Goal: Transaction & Acquisition: Purchase product/service

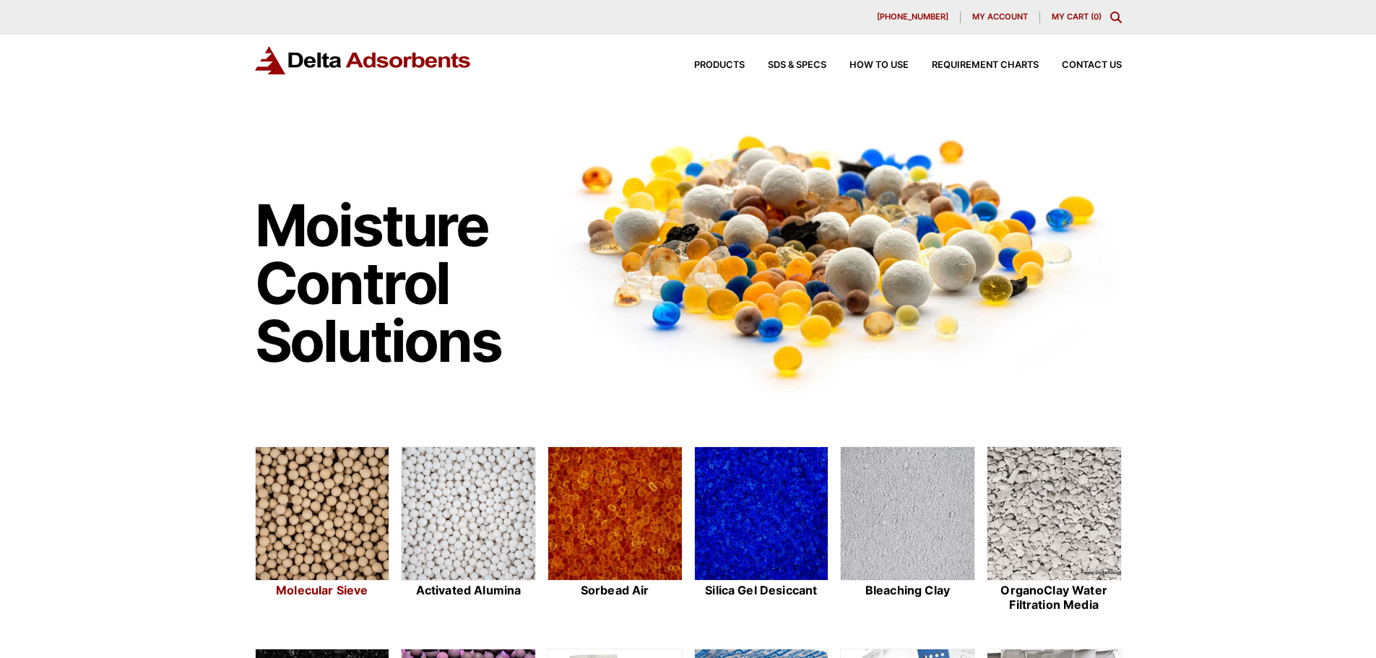
click at [314, 475] on img at bounding box center [323, 514] width 134 height 134
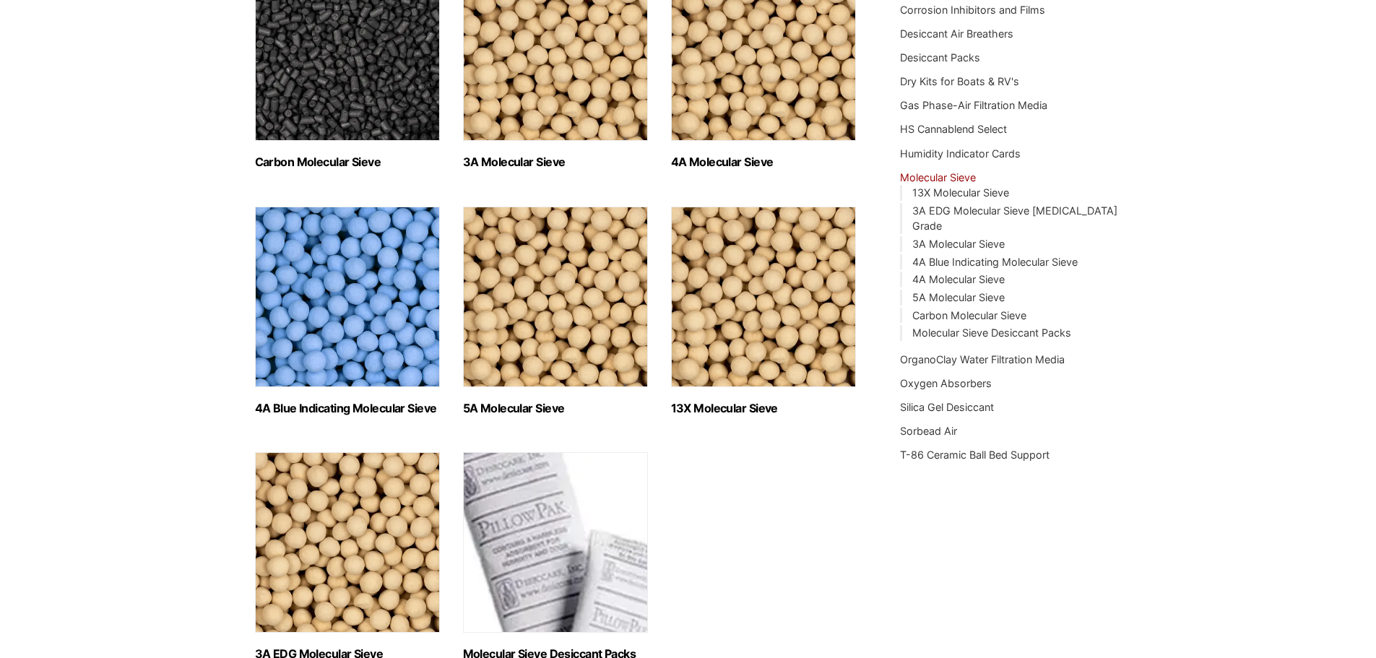
scroll to position [289, 0]
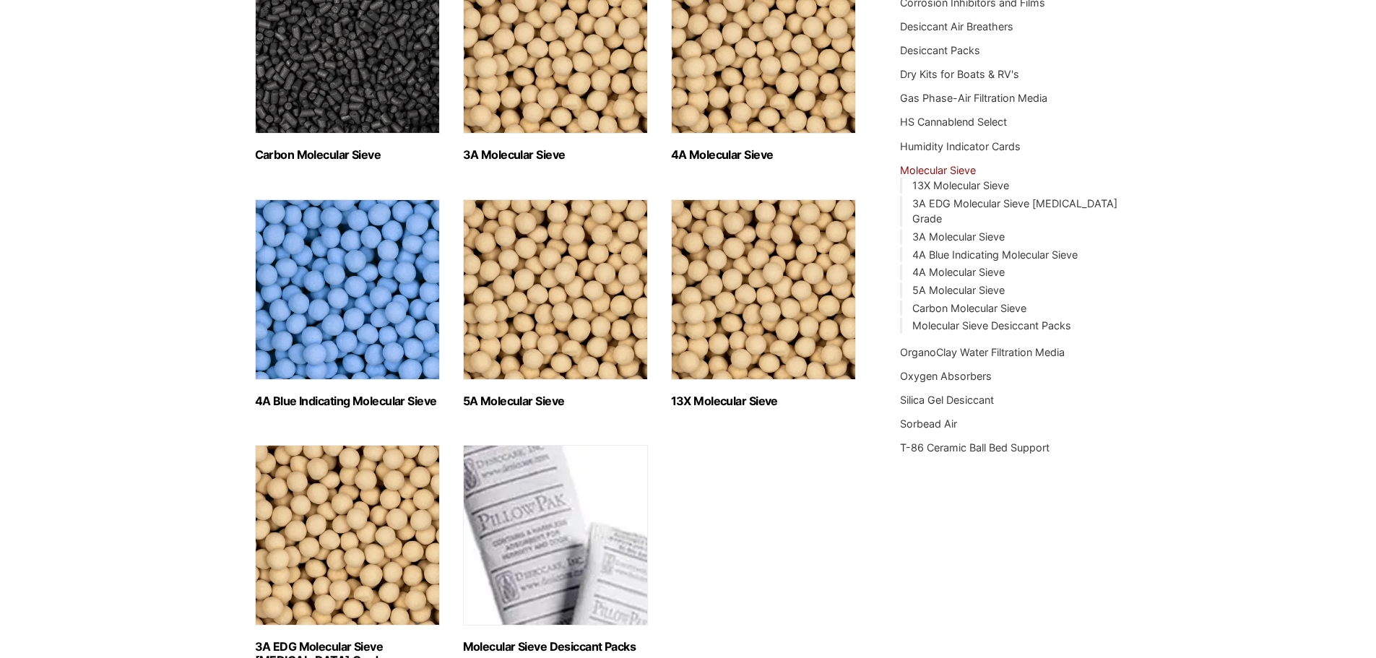
click at [633, 243] on img "Visit product category 5A Molecular Sieve" at bounding box center [555, 289] width 185 height 181
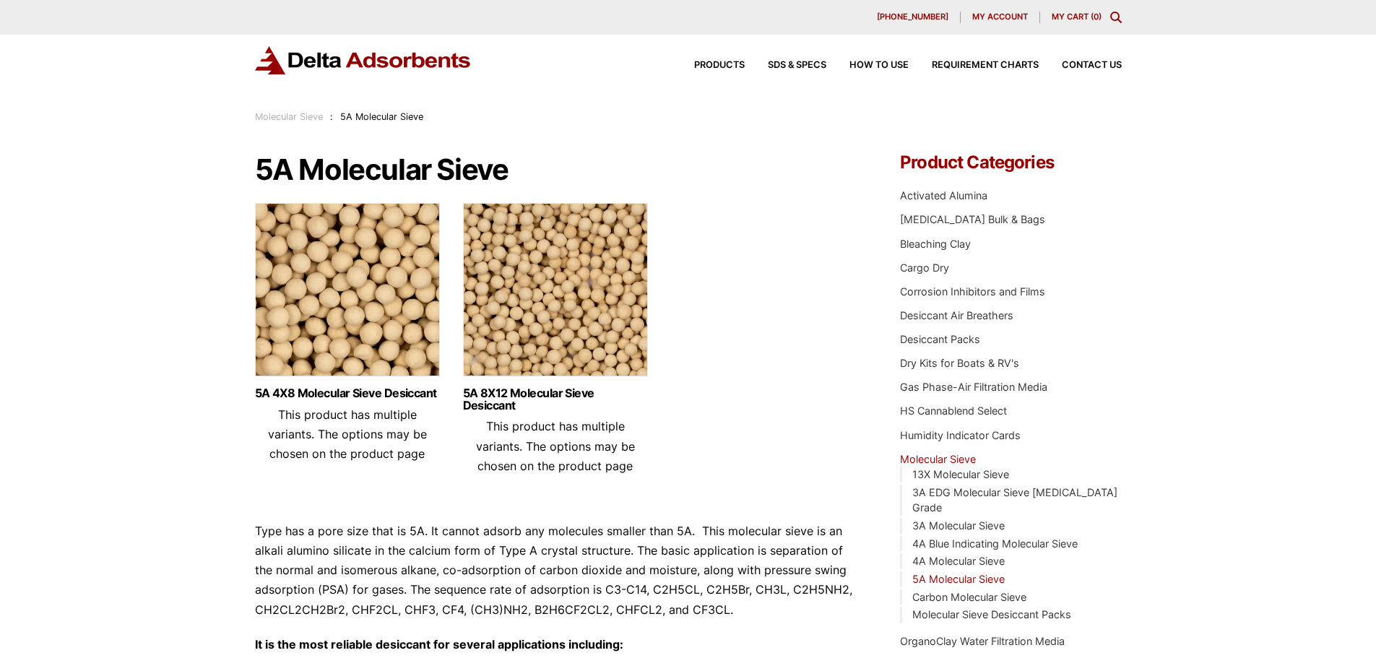
click at [356, 262] on img at bounding box center [347, 293] width 185 height 181
